Goal: Task Accomplishment & Management: Manage account settings

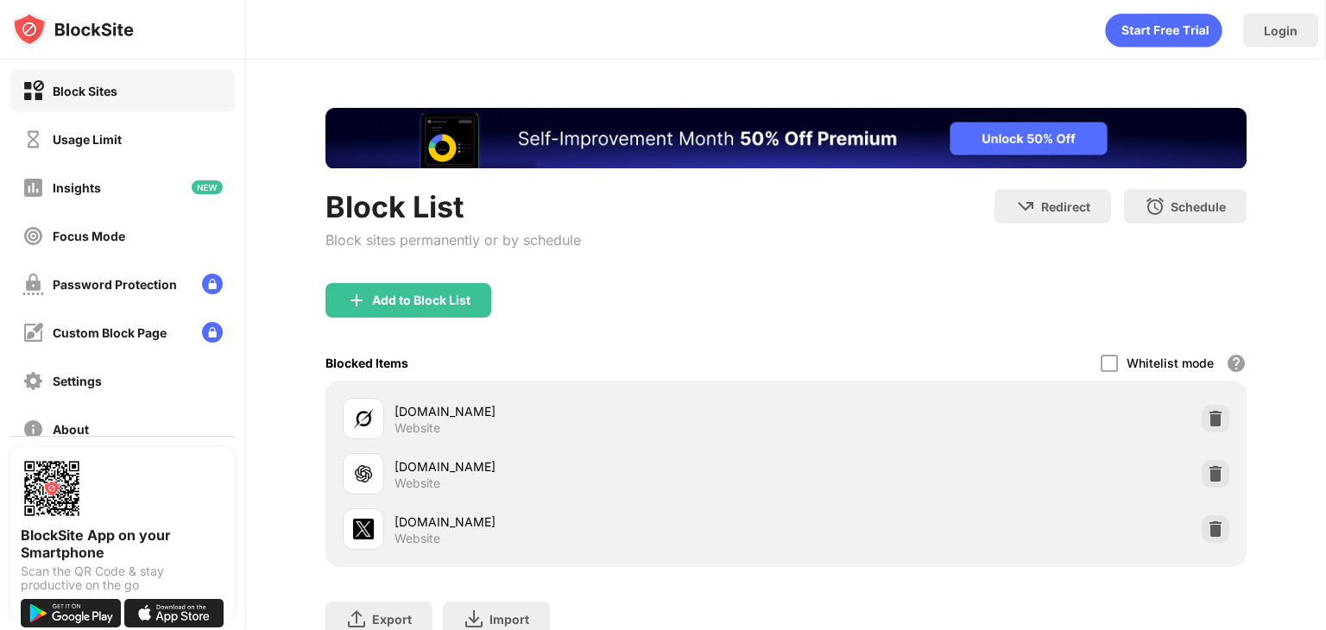
click at [768, 133] on img "Banner Message" at bounding box center [785, 138] width 921 height 61
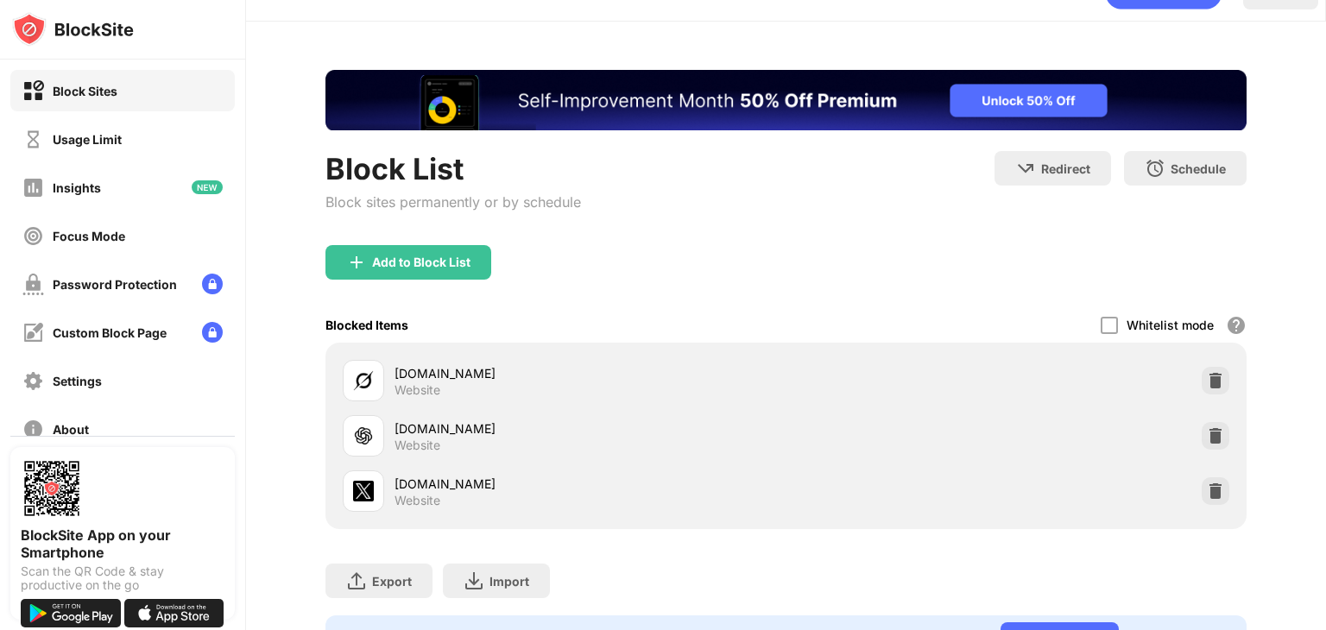
scroll to position [38, 0]
click at [139, 139] on div "Usage Limit" at bounding box center [122, 138] width 224 height 41
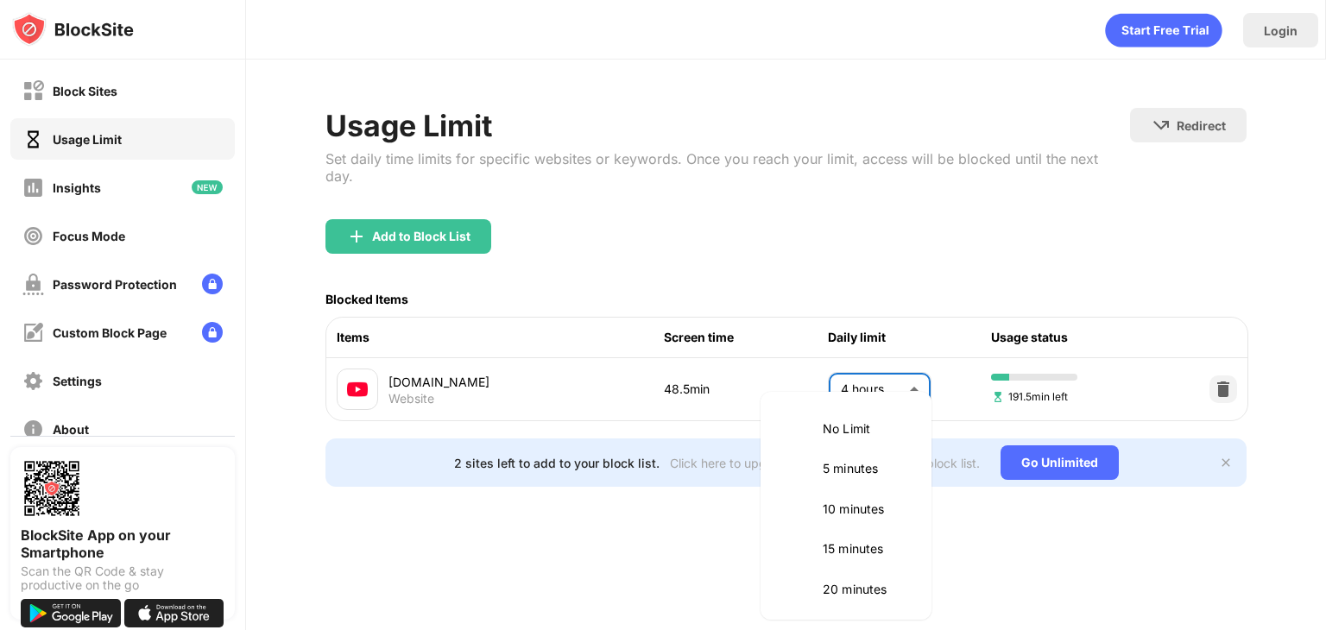
click at [867, 383] on body "Block Sites Usage Limit Insights Focus Mode Password Protection Custom Block Pa…" at bounding box center [663, 315] width 1326 height 630
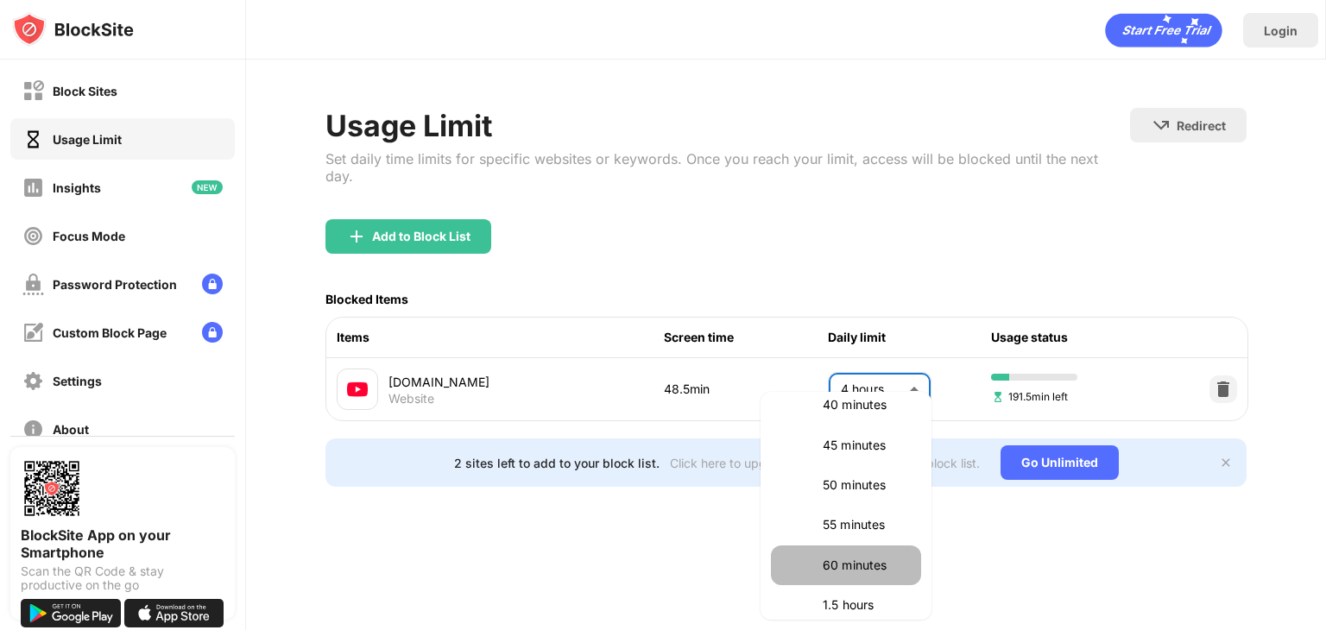
click at [863, 568] on p "60 minutes" at bounding box center [867, 565] width 88 height 19
type input "**"
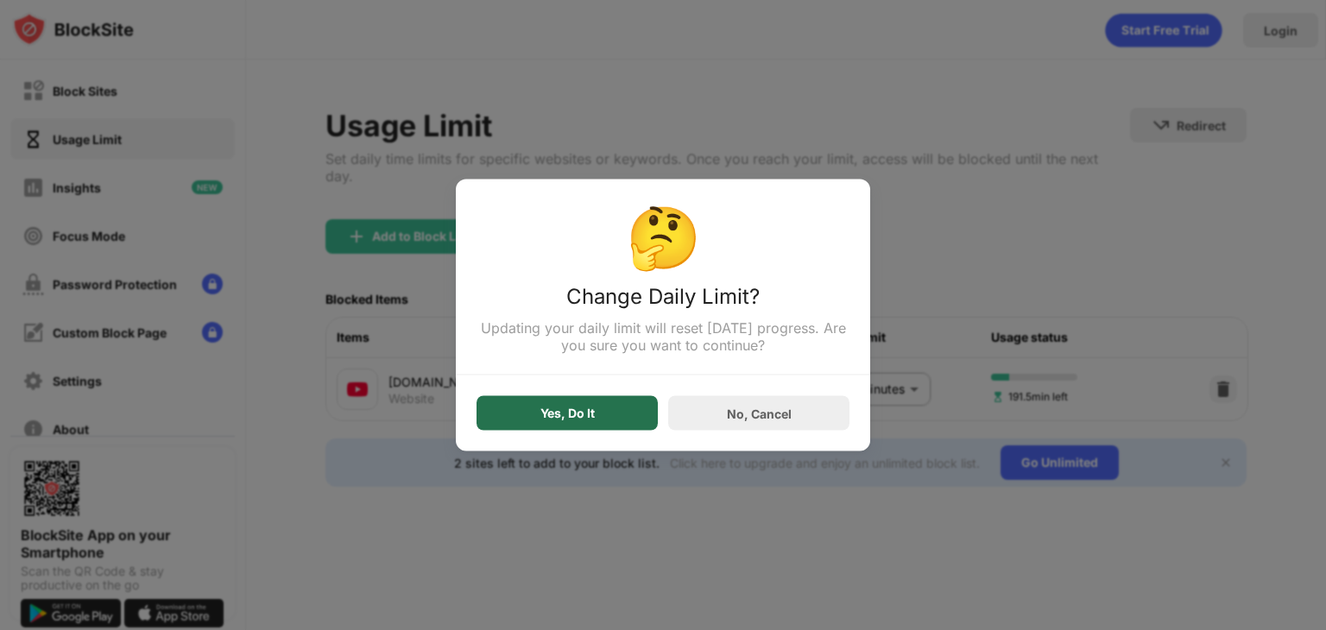
click at [563, 420] on div "Yes, Do It" at bounding box center [567, 414] width 54 height 14
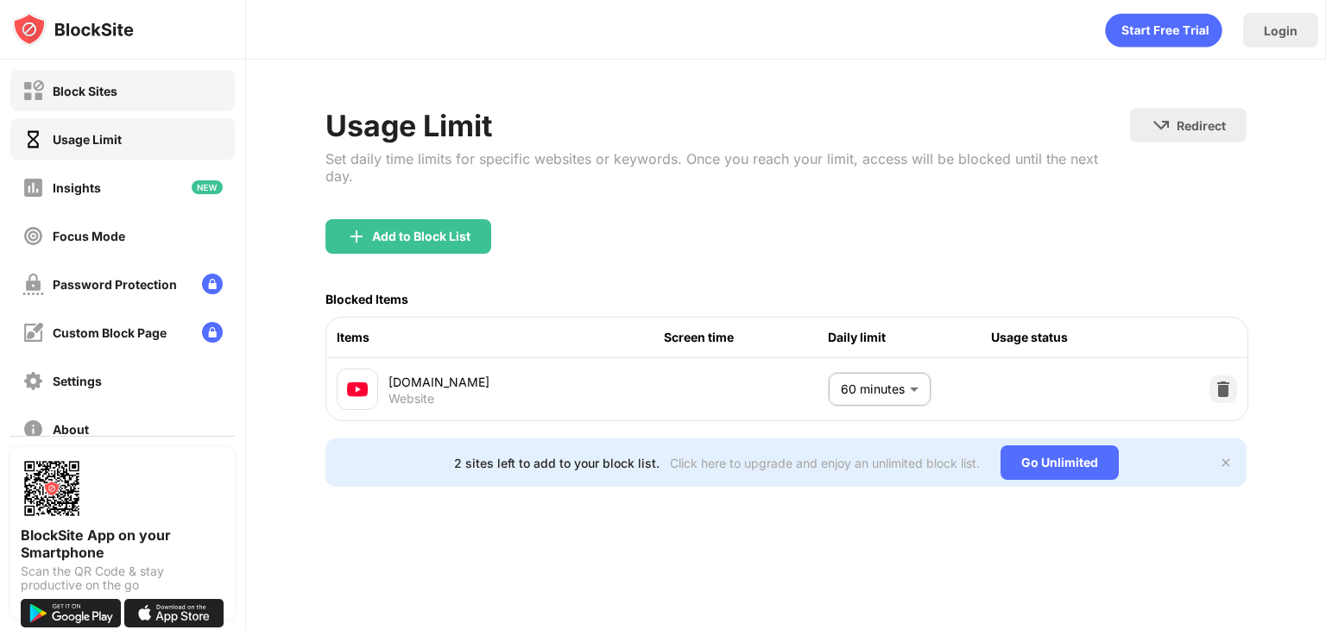
click at [145, 78] on div "Block Sites" at bounding box center [122, 90] width 224 height 41
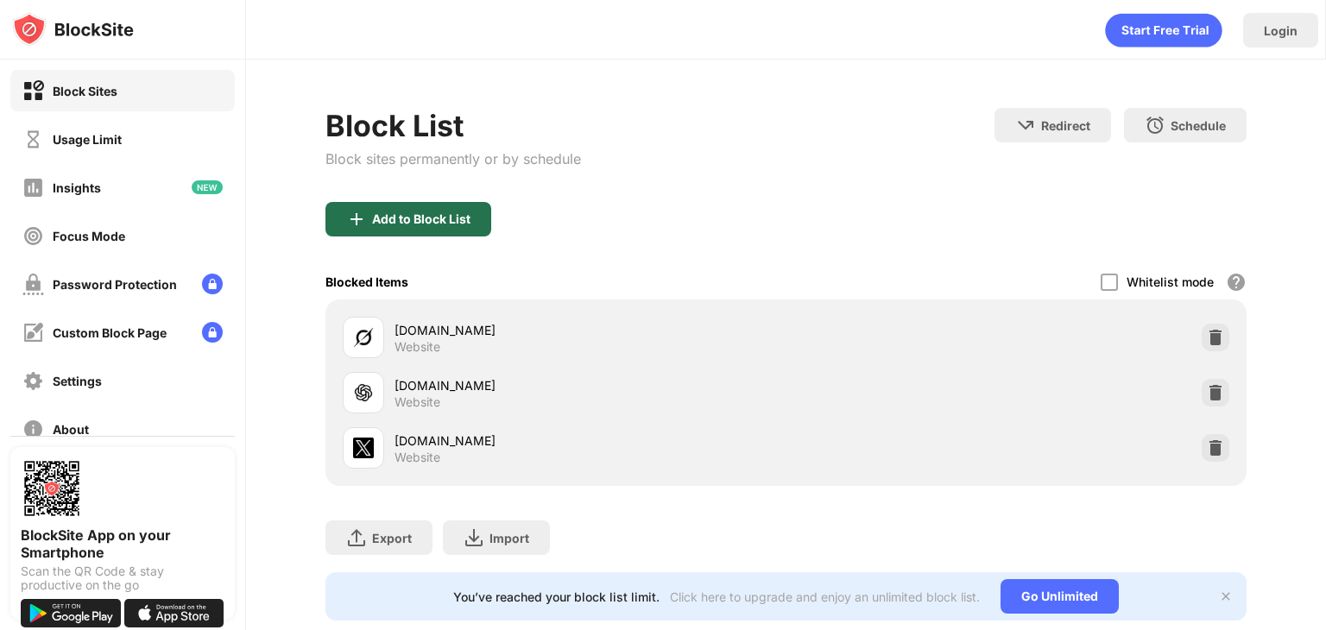
click at [416, 212] on div "Add to Block List" at bounding box center [421, 219] width 98 height 14
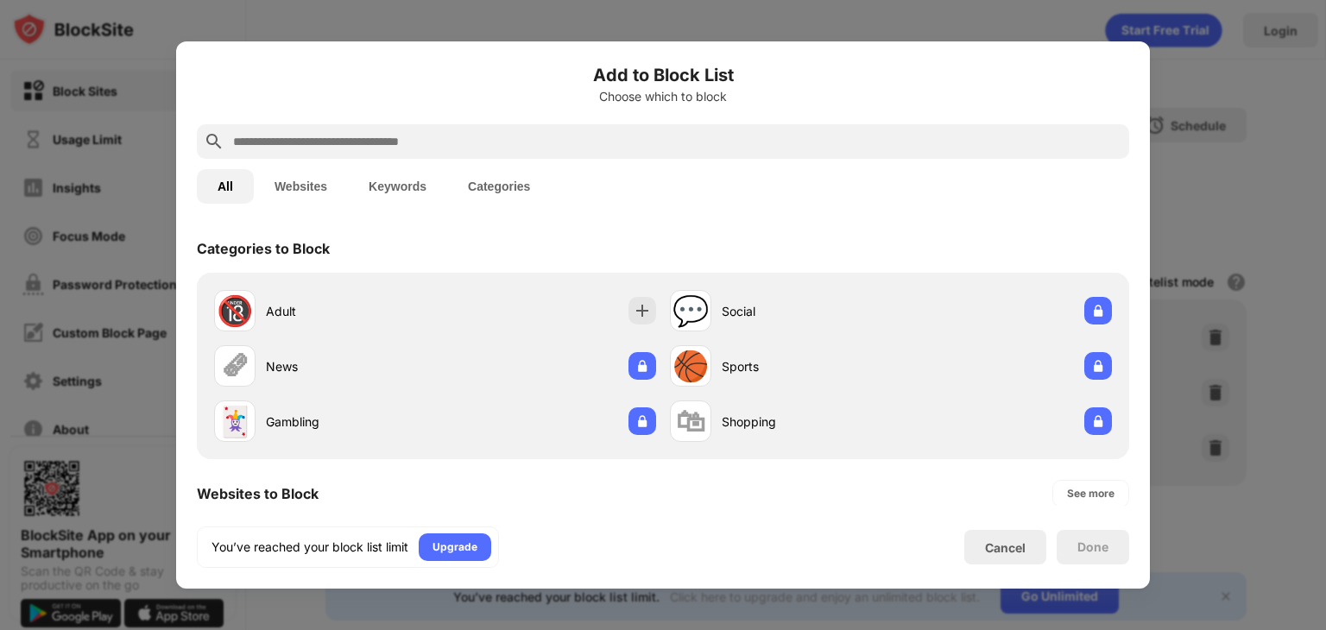
click at [425, 126] on div at bounding box center [663, 141] width 932 height 35
click at [141, 124] on div at bounding box center [663, 315] width 1326 height 630
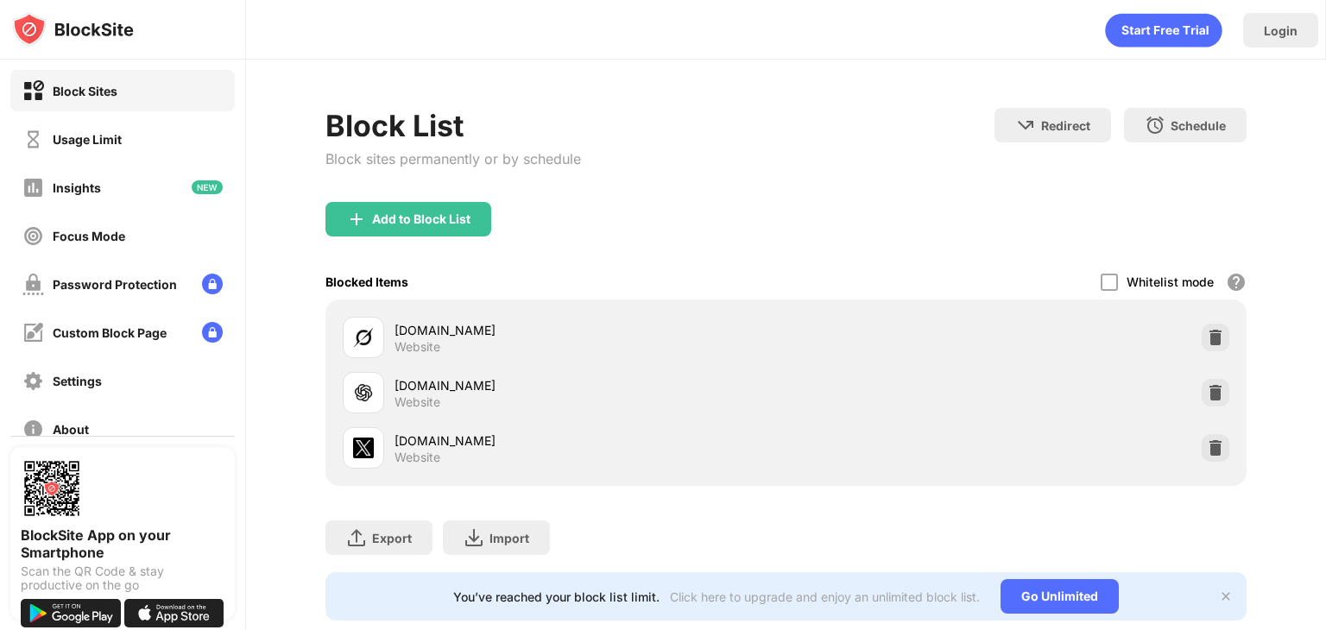
click at [86, 144] on div "Usage Limit" at bounding box center [87, 139] width 69 height 15
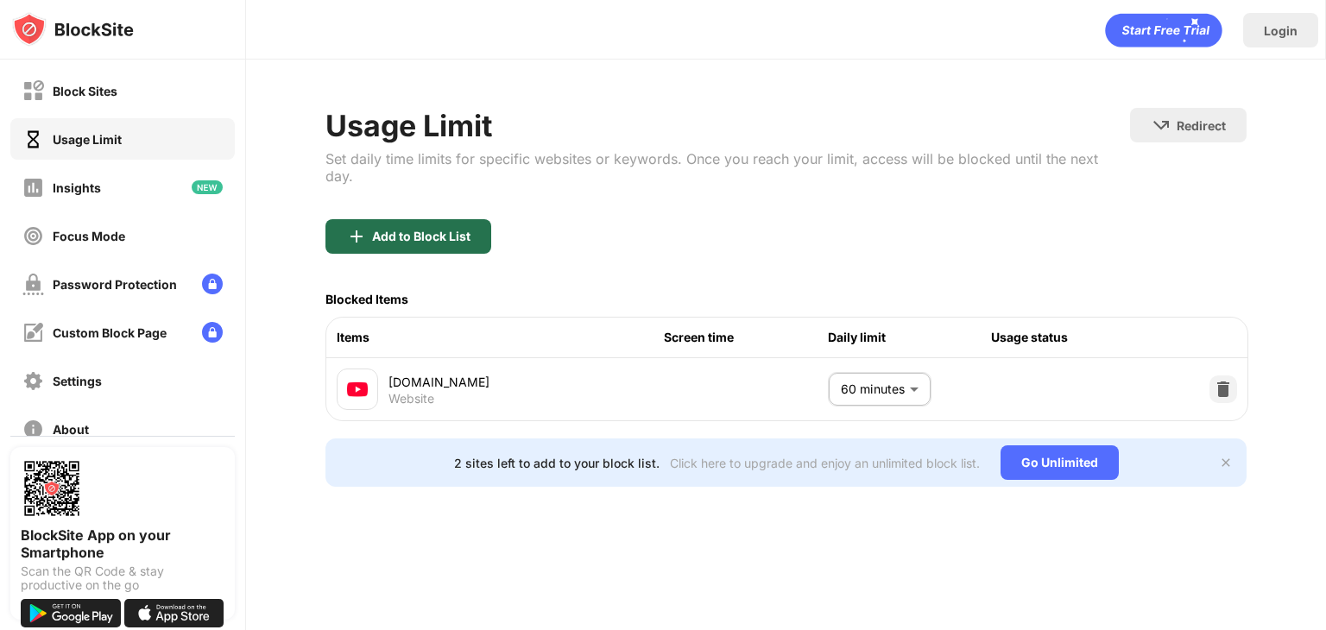
click at [432, 230] on div "Add to Block List" at bounding box center [421, 237] width 98 height 14
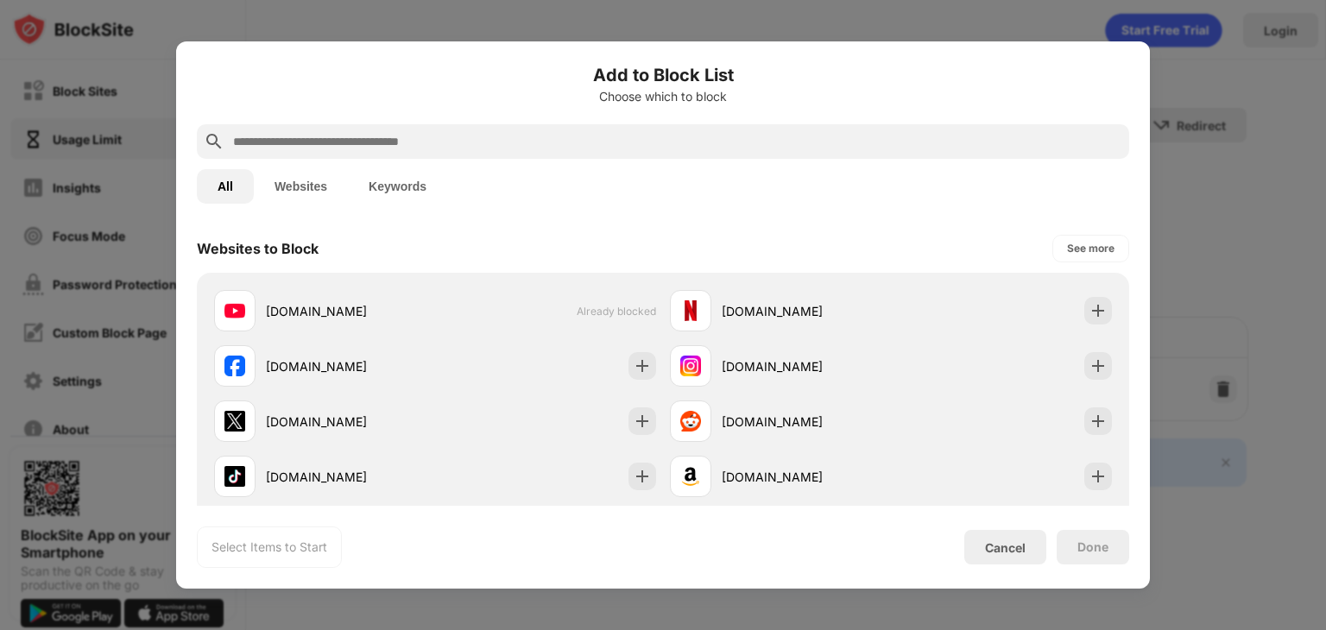
drag, startPoint x: 434, startPoint y: 129, endPoint x: 425, endPoint y: 137, distance: 12.3
click at [425, 137] on div at bounding box center [663, 141] width 932 height 35
click at [425, 137] on input "text" at bounding box center [676, 141] width 891 height 21
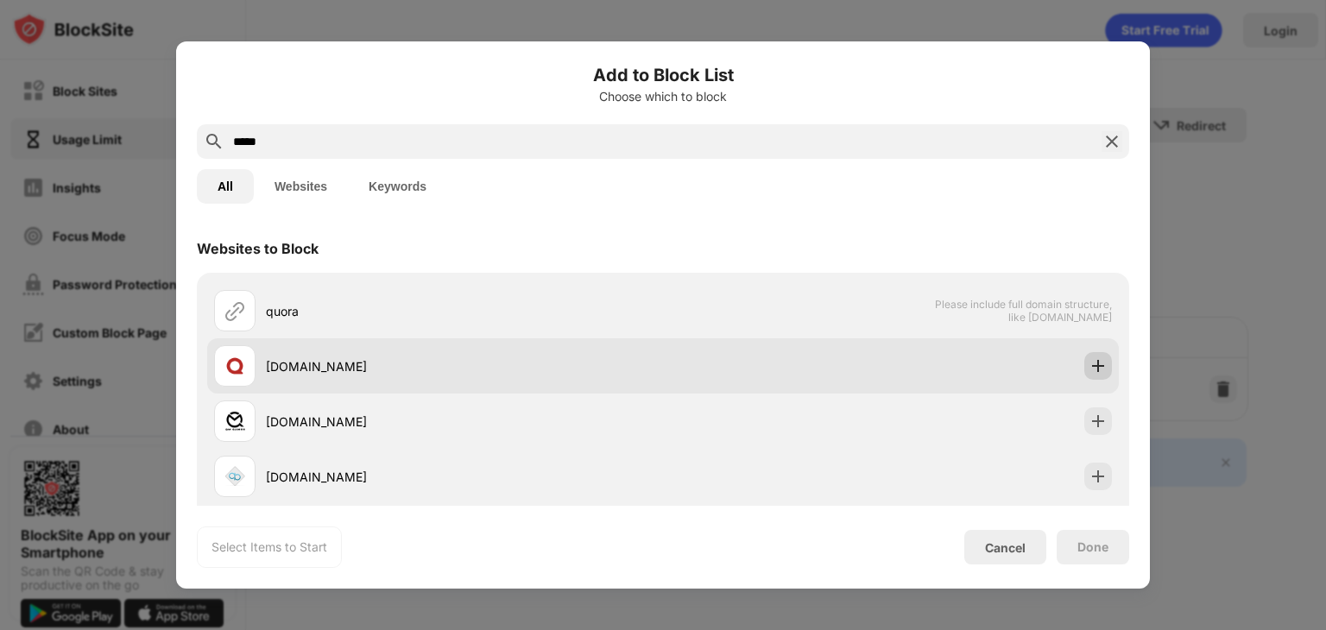
type input "*****"
click at [1090, 369] on img at bounding box center [1098, 365] width 17 height 17
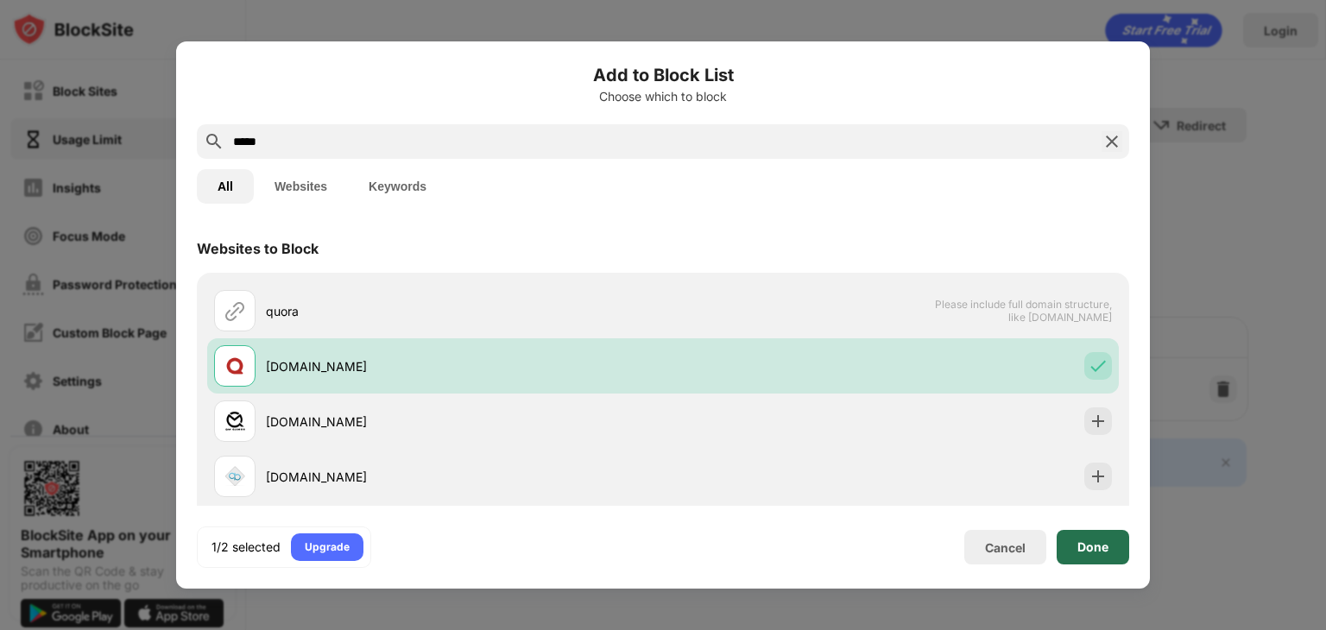
click at [1095, 543] on div "Done" at bounding box center [1092, 547] width 31 height 14
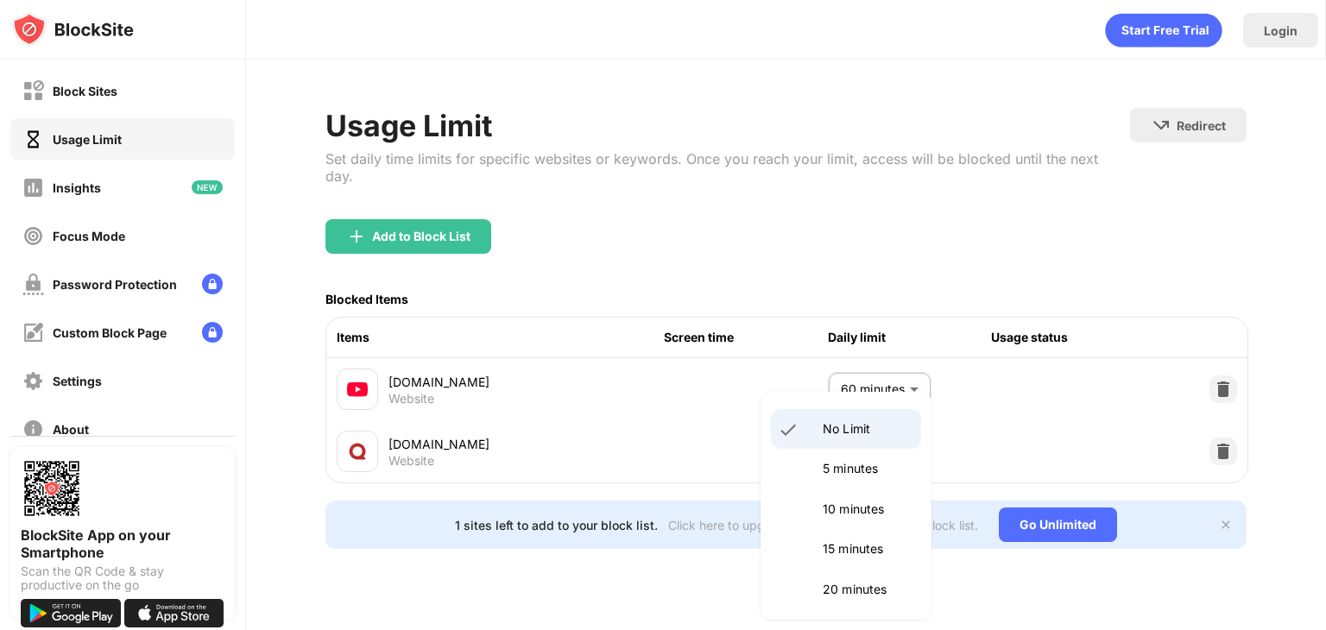
click at [881, 442] on body "Block Sites Usage Limit Insights Focus Mode Password Protection Custom Block Pa…" at bounding box center [663, 315] width 1326 height 630
click at [878, 464] on p "5 minutes" at bounding box center [867, 468] width 88 height 19
type input "*"
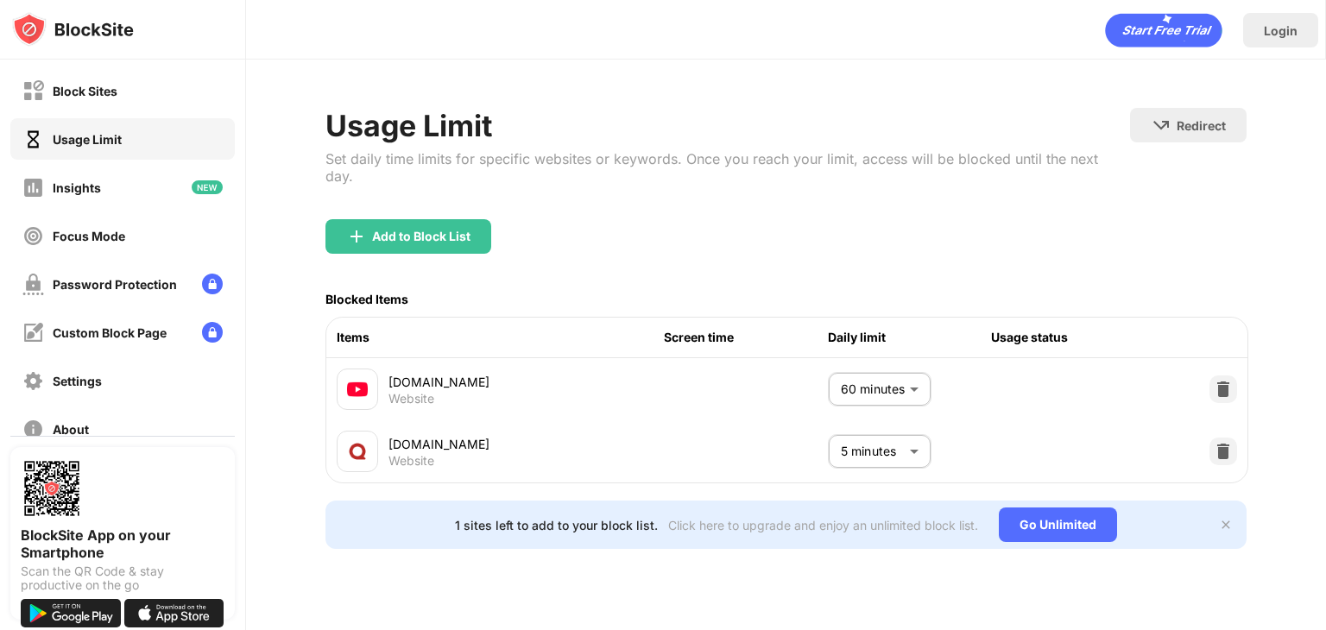
click at [1016, 556] on div "Usage Limit Set daily time limits for specific websites or keywords. Once you r…" at bounding box center [786, 329] width 1080 height 538
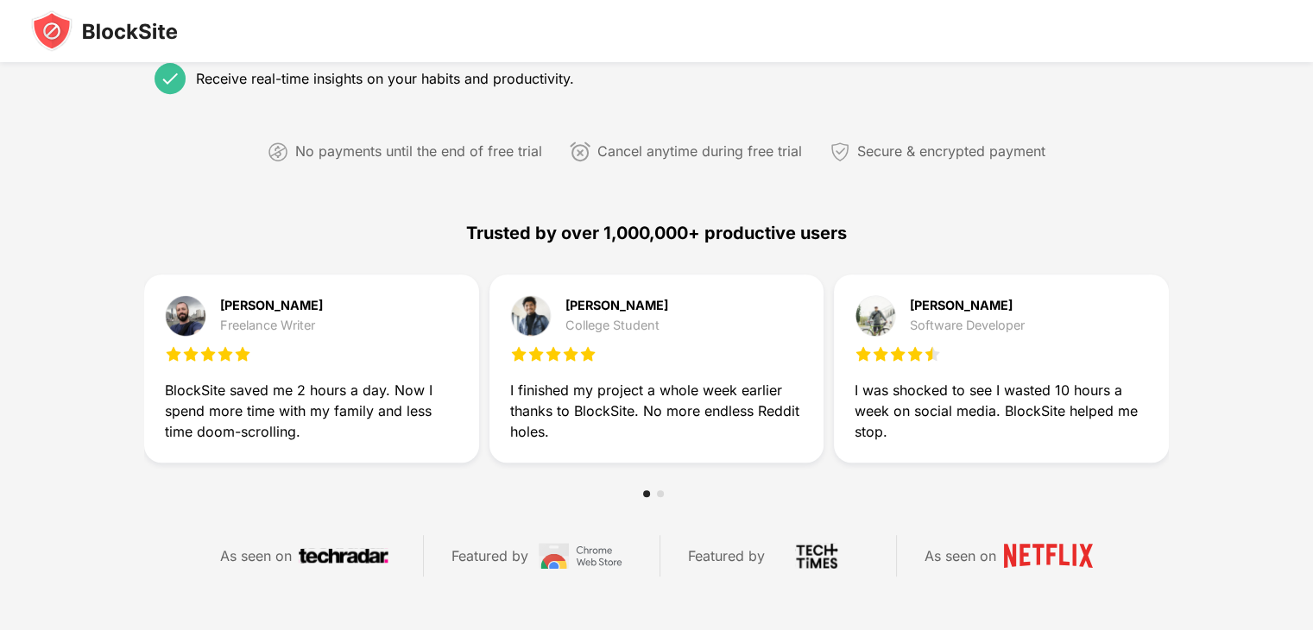
scroll to position [729, 0]
drag, startPoint x: 642, startPoint y: 391, endPoint x: 539, endPoint y: 427, distance: 109.8
click at [539, 427] on div "I finished my project a whole week earlier thanks to BlockSite. No more endless…" at bounding box center [656, 411] width 293 height 62
drag, startPoint x: 539, startPoint y: 427, endPoint x: 487, endPoint y: 420, distance: 52.3
click at [487, 420] on div "Mark Johnson Freelance Writer BlockSite saved me 2 hours a day. Now I spend mor…" at bounding box center [656, 369] width 1024 height 188
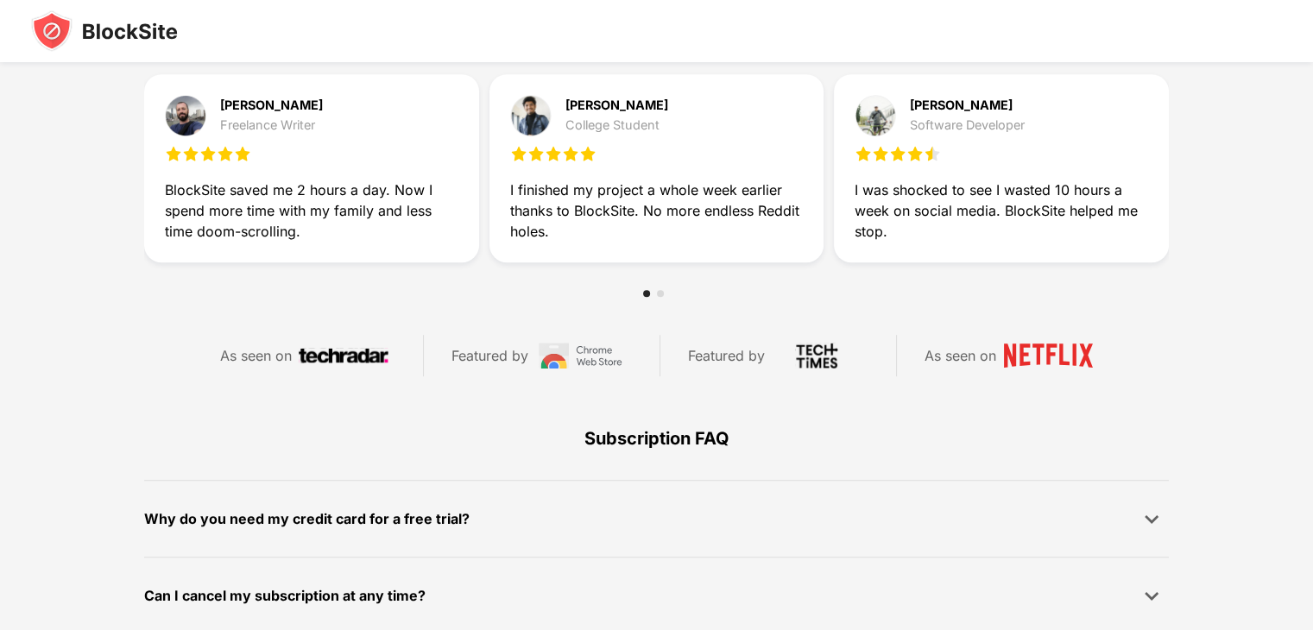
scroll to position [929, 0]
click at [663, 291] on div at bounding box center [657, 293] width 28 height 7
click at [663, 290] on div at bounding box center [660, 293] width 7 height 7
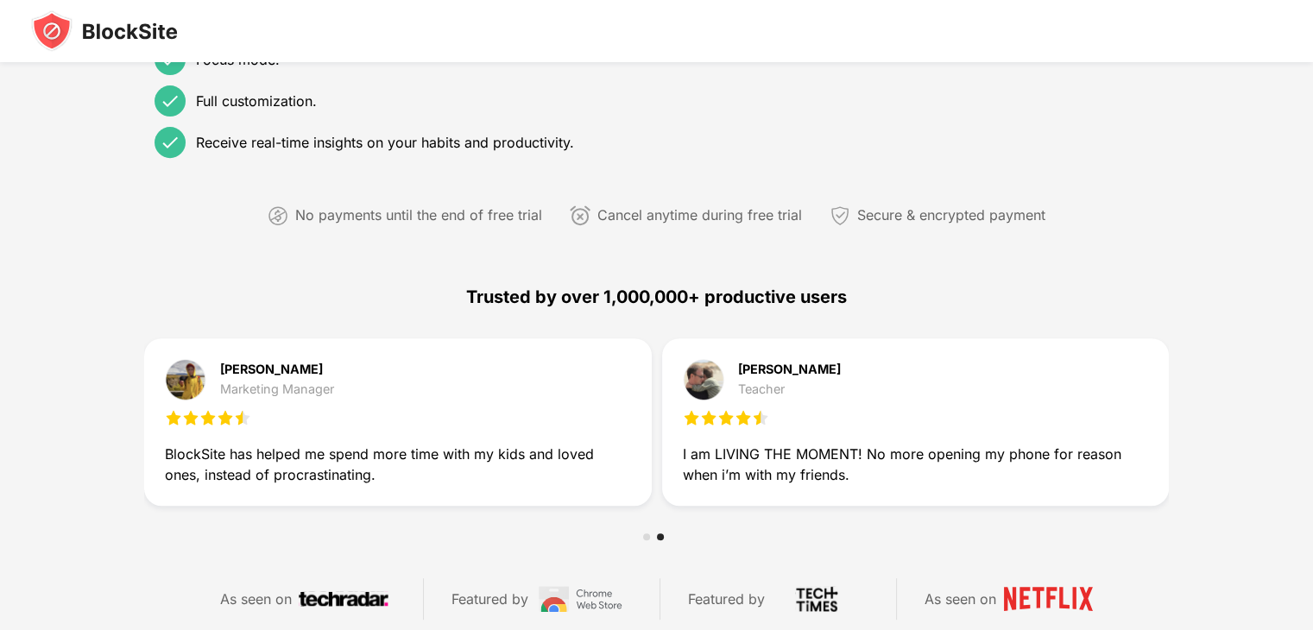
scroll to position [666, 0]
drag, startPoint x: 260, startPoint y: 119, endPoint x: 503, endPoint y: 230, distance: 267.4
drag, startPoint x: 503, startPoint y: 230, endPoint x: 564, endPoint y: 76, distance: 165.1
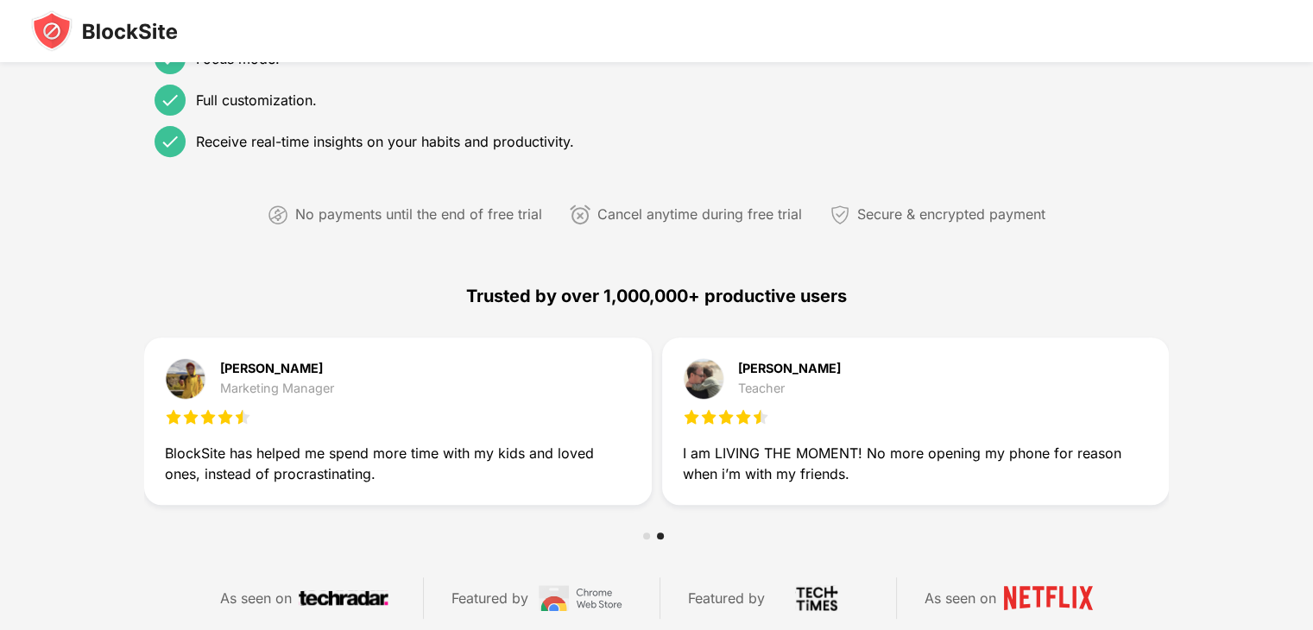
scroll to position [1158, 0]
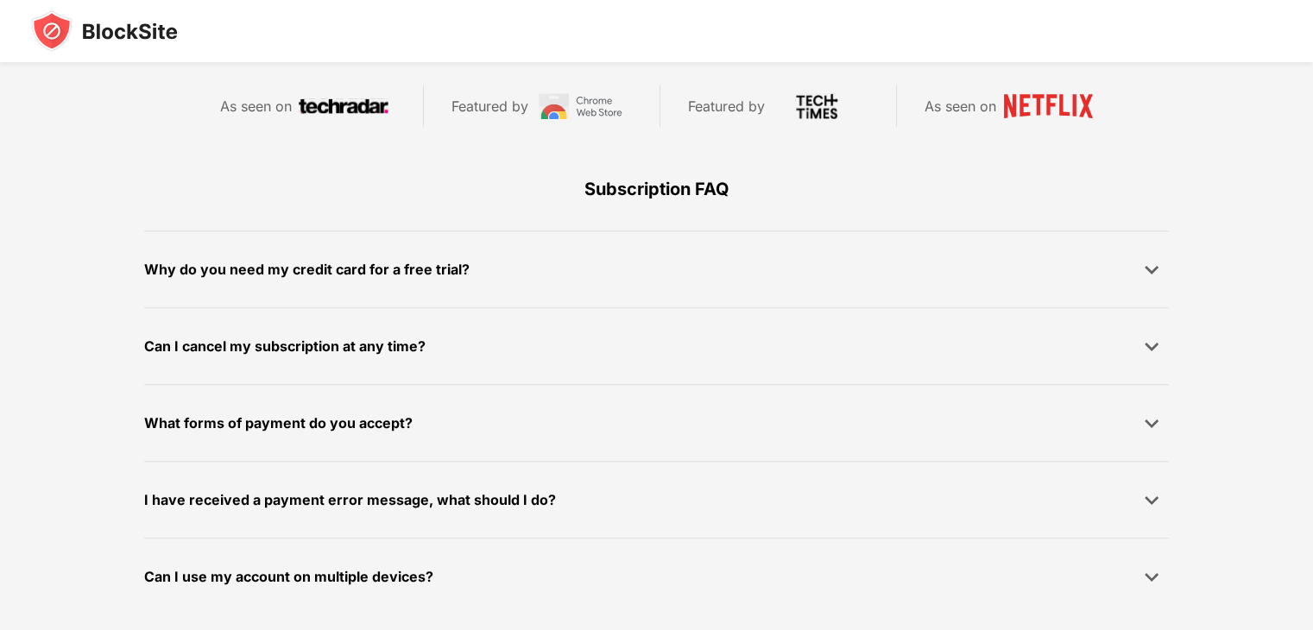
click at [346, 338] on div "Can I cancel my subscription at any time?" at bounding box center [284, 346] width 281 height 25
click at [1143, 417] on img at bounding box center [1151, 422] width 17 height 17
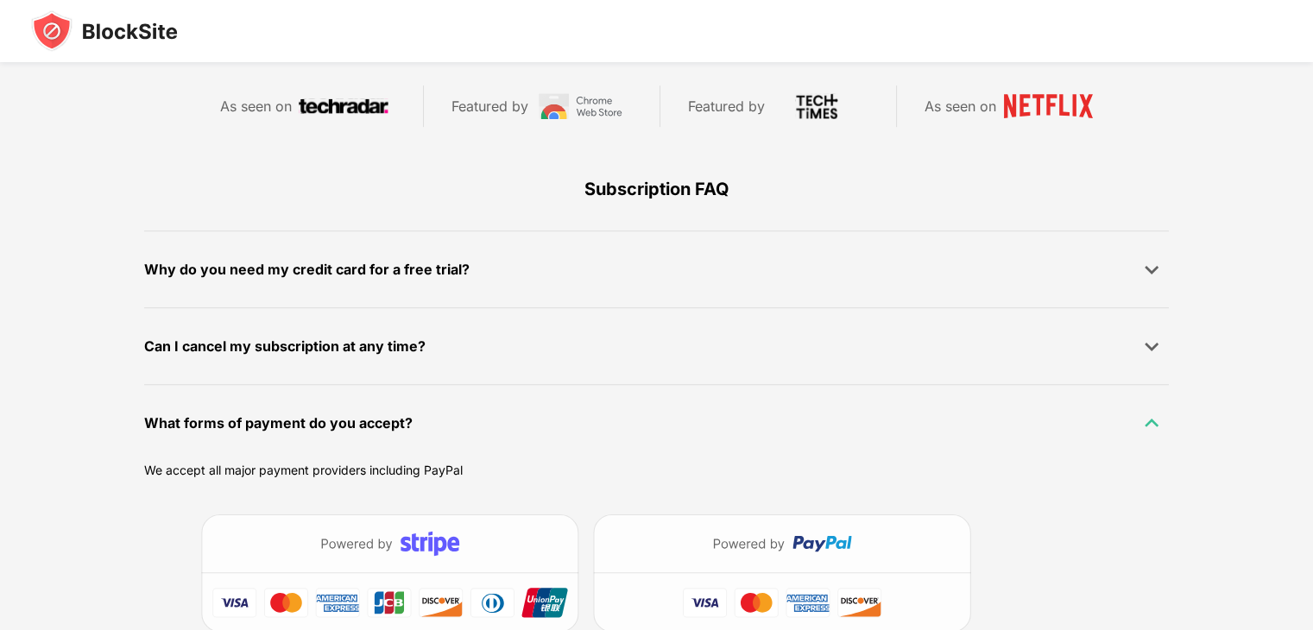
click at [1143, 417] on img at bounding box center [1151, 422] width 17 height 17
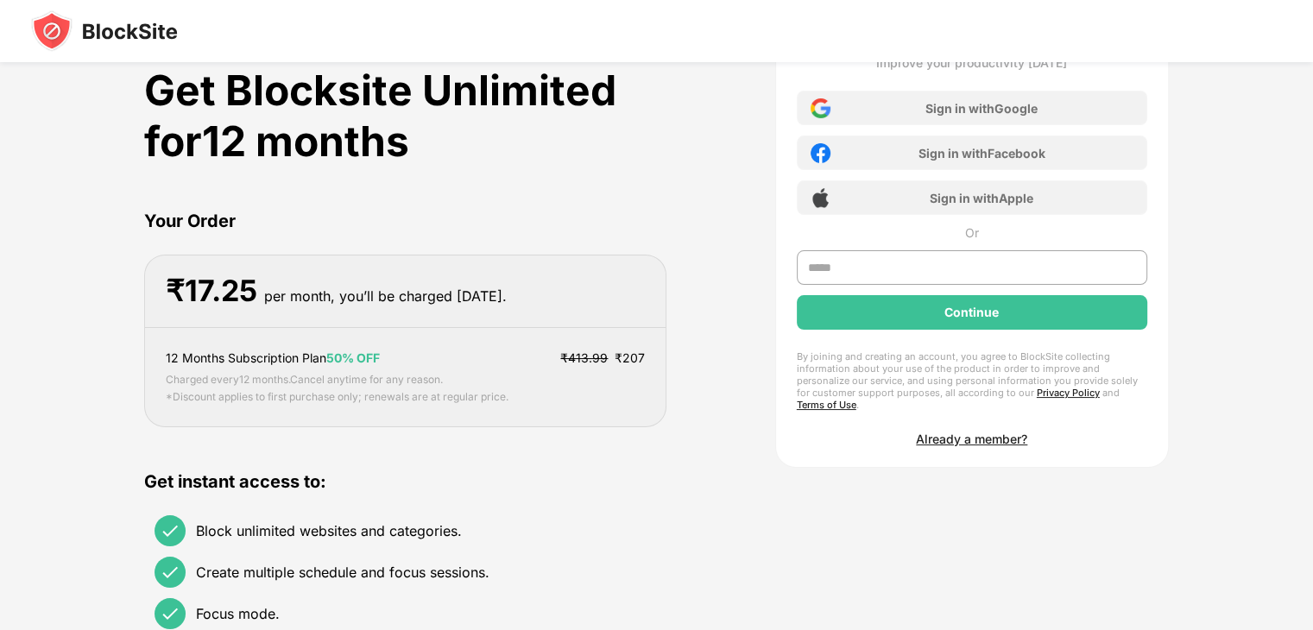
scroll to position [0, 0]
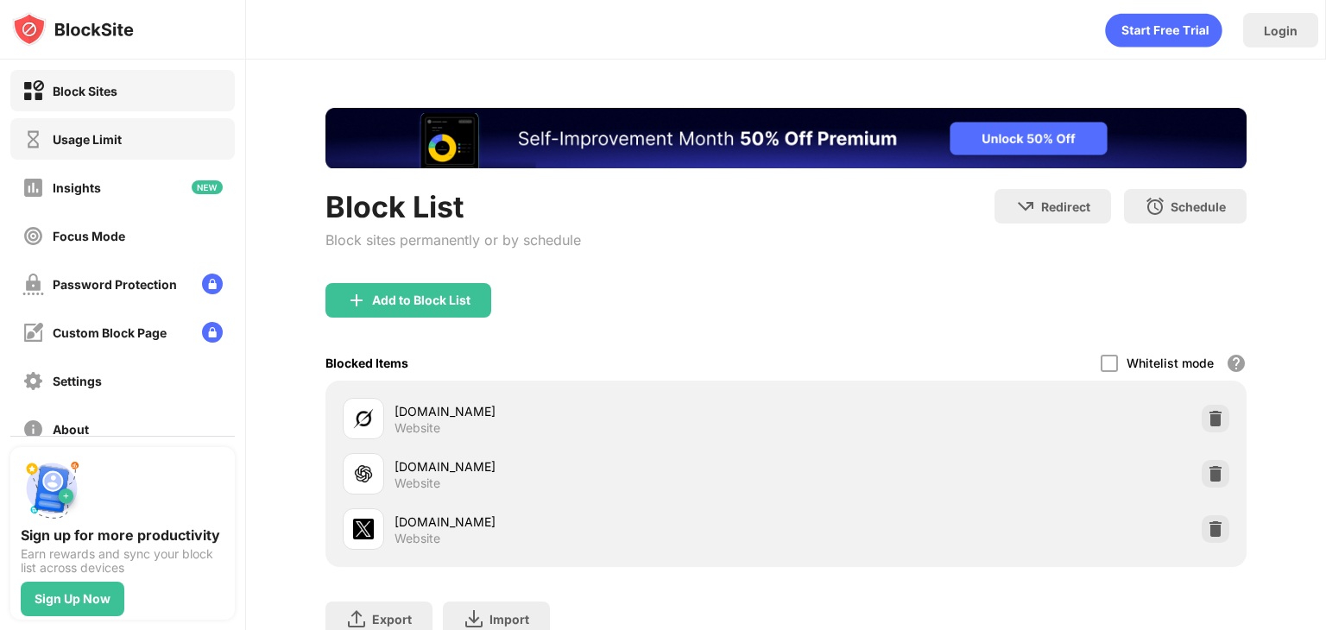
click at [73, 141] on div "Usage Limit" at bounding box center [87, 139] width 69 height 15
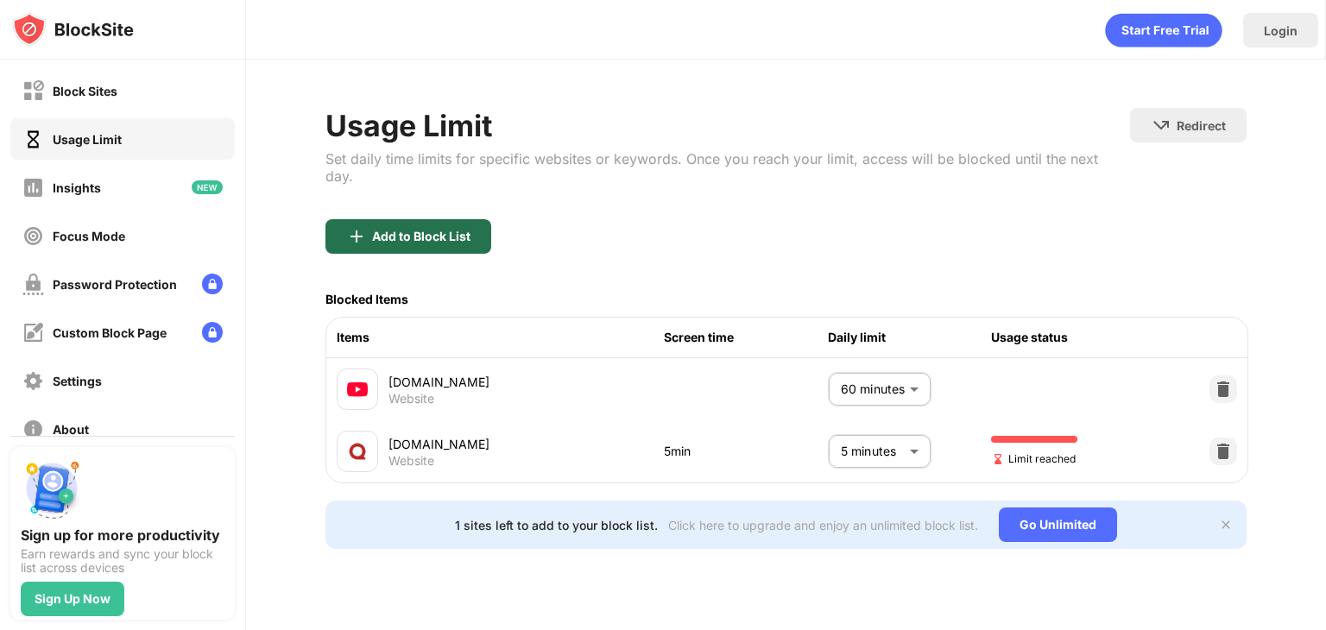
click at [407, 219] on div "Add to Block List" at bounding box center [408, 236] width 166 height 35
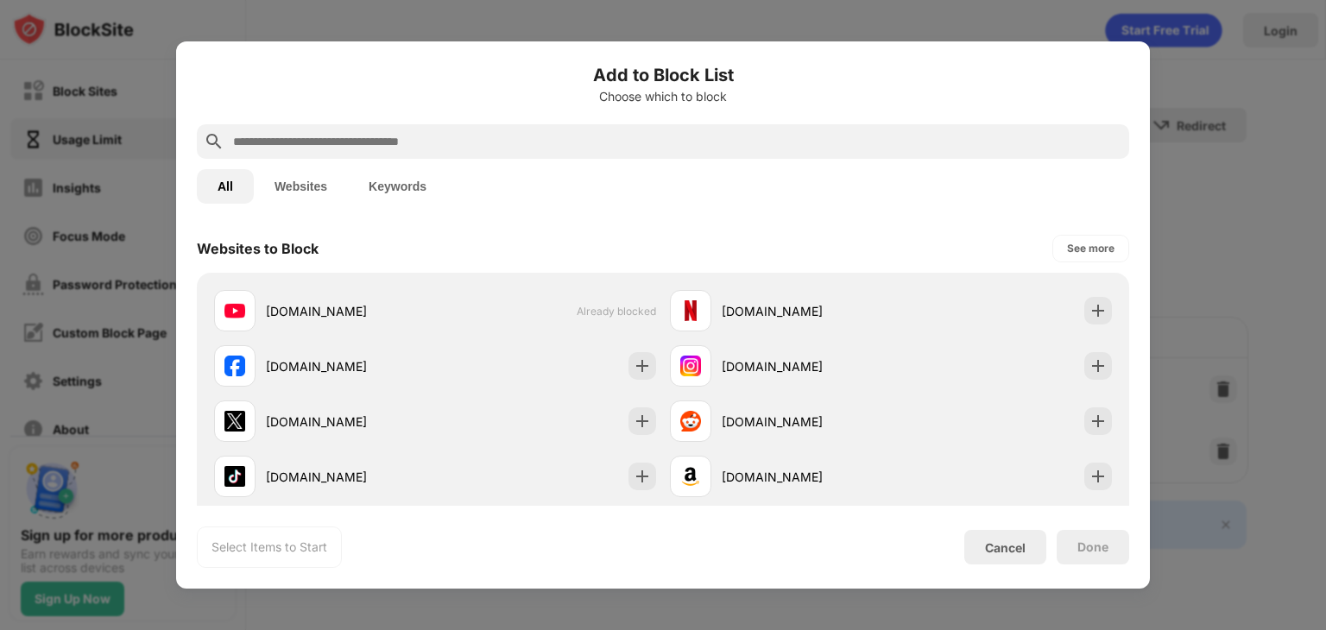
click at [452, 142] on input "text" at bounding box center [676, 141] width 891 height 21
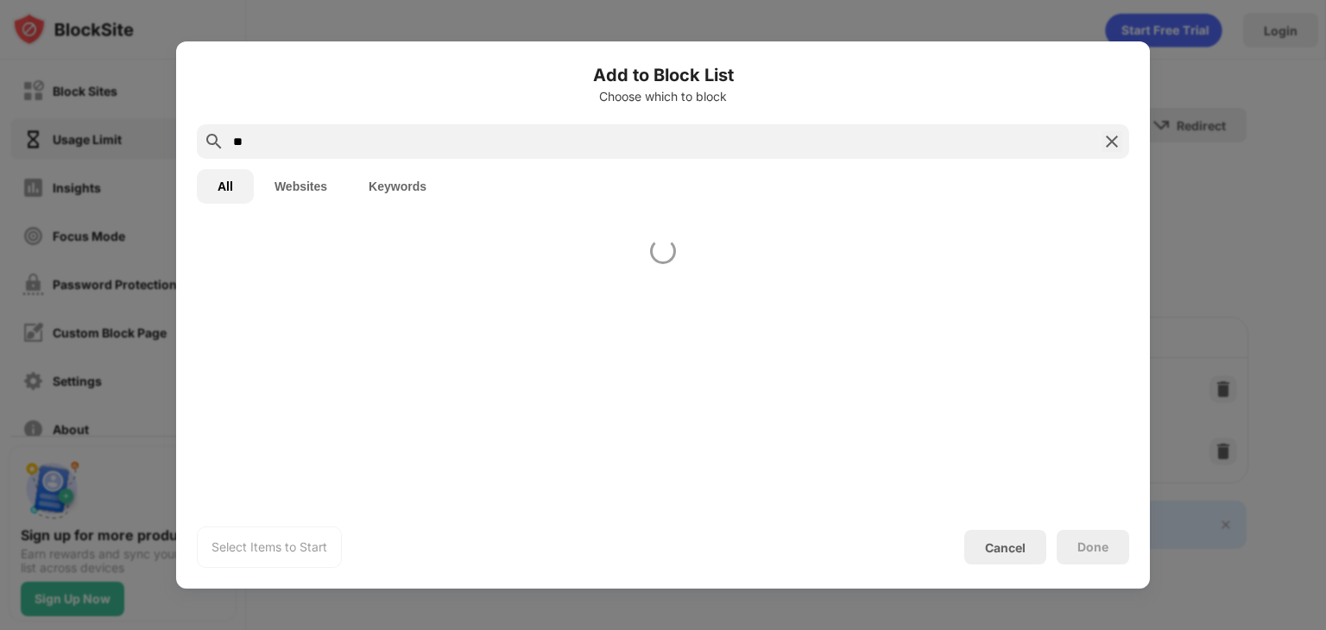
type input "*"
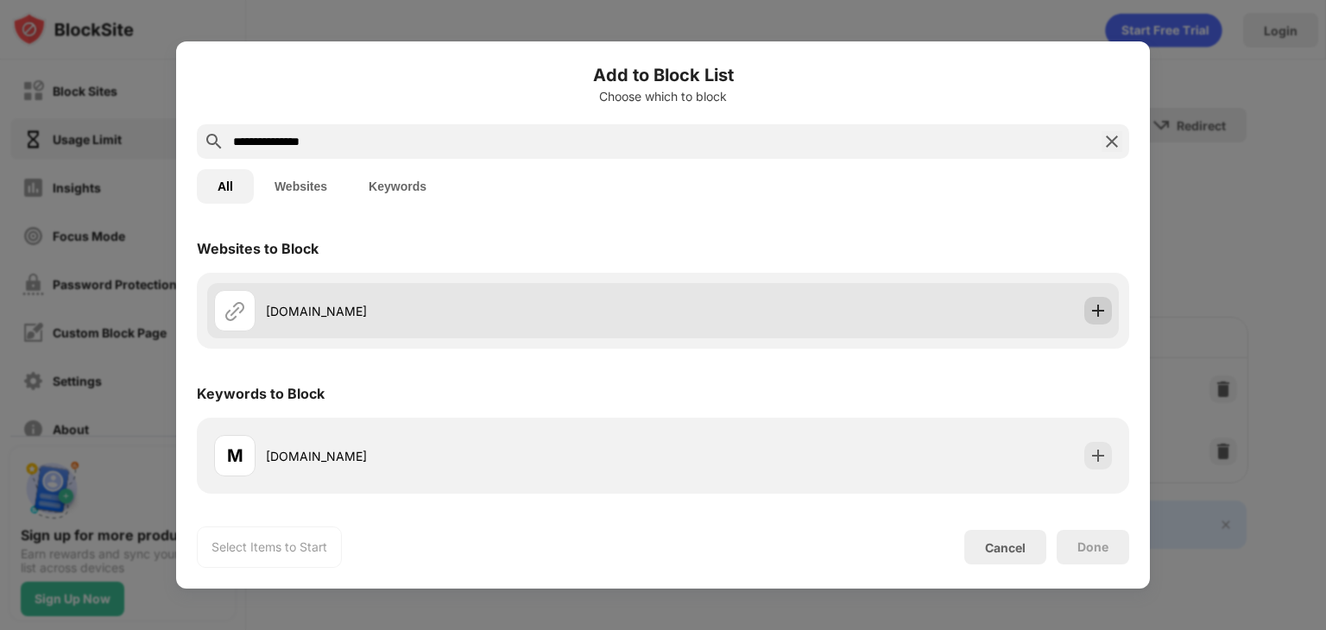
type input "**********"
click at [1085, 313] on div at bounding box center [1098, 311] width 28 height 28
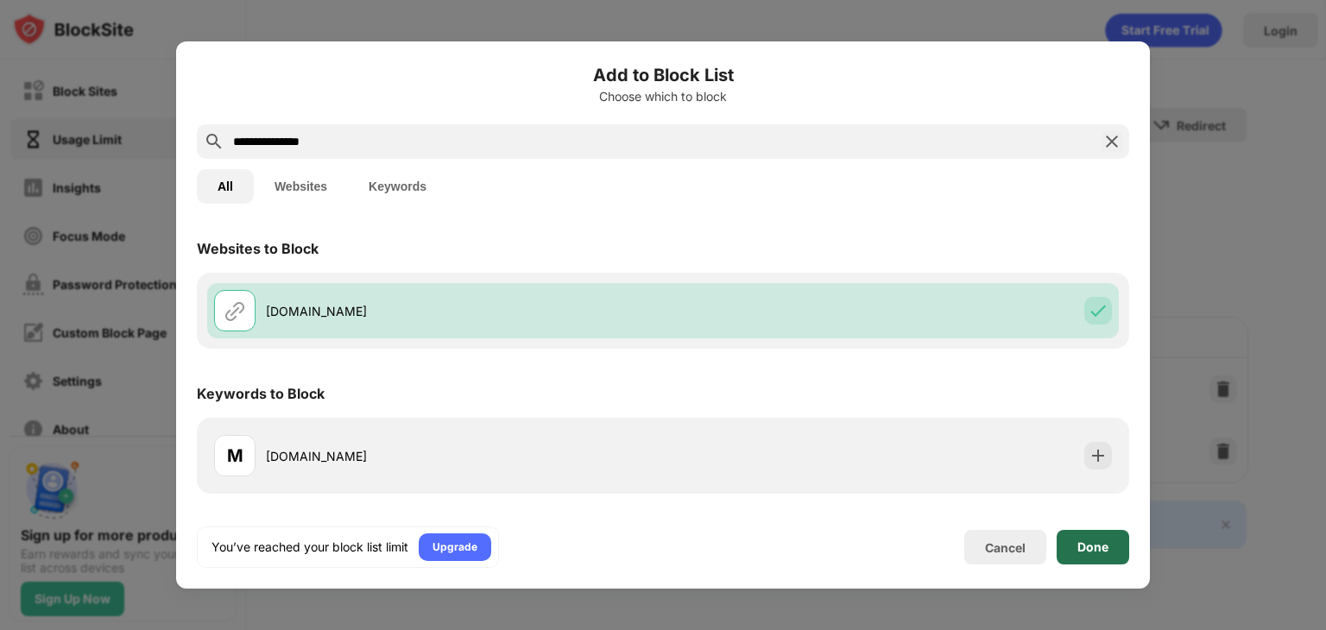
click at [1104, 532] on div "Done" at bounding box center [1093, 547] width 73 height 35
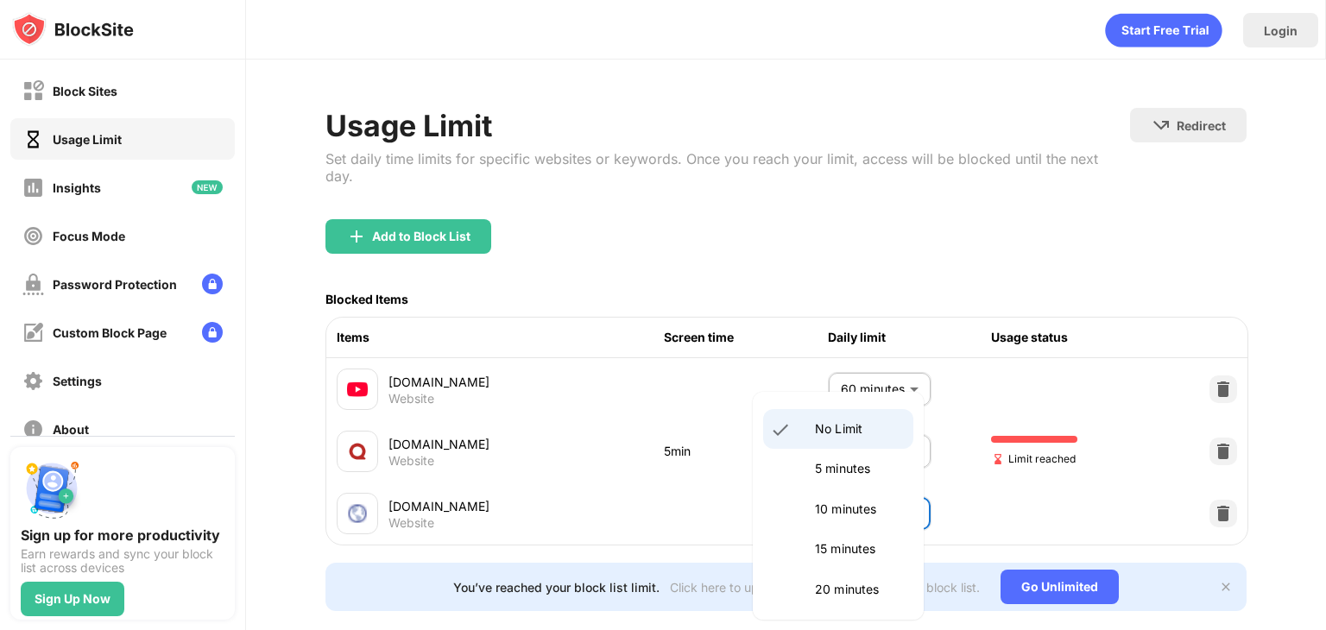
click at [901, 514] on body "Block Sites Usage Limit Insights Focus Mode Password Protection Custom Block Pa…" at bounding box center [663, 315] width 1326 height 630
click at [874, 481] on li "5 minutes" at bounding box center [838, 469] width 150 height 40
type input "*"
